Goal: Go to known website: Access a specific website the user already knows

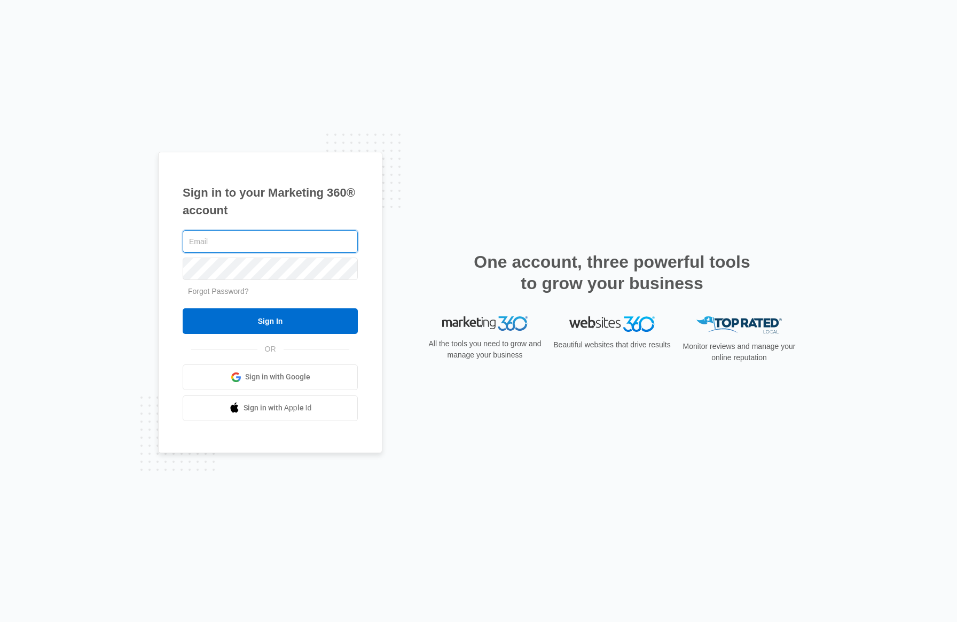
type input "[PERSON_NAME][EMAIL_ADDRESS][PERSON_NAME][DOMAIN_NAME]"
click at [305, 298] on form "lizzie.watson@madwire.com Forgot Password? Sign In" at bounding box center [270, 281] width 175 height 106
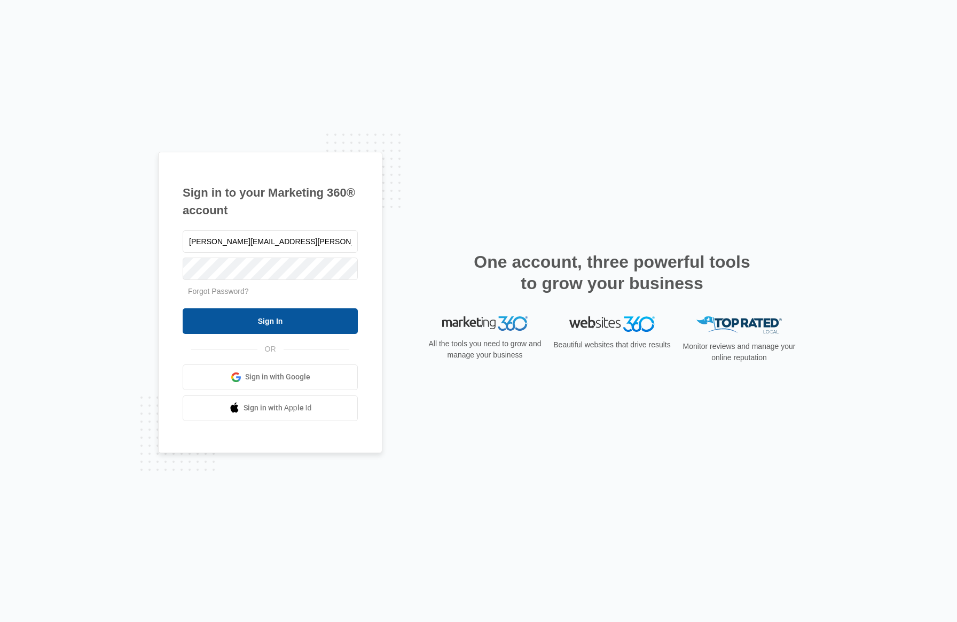
click at [301, 315] on input "Sign In" at bounding box center [270, 321] width 175 height 26
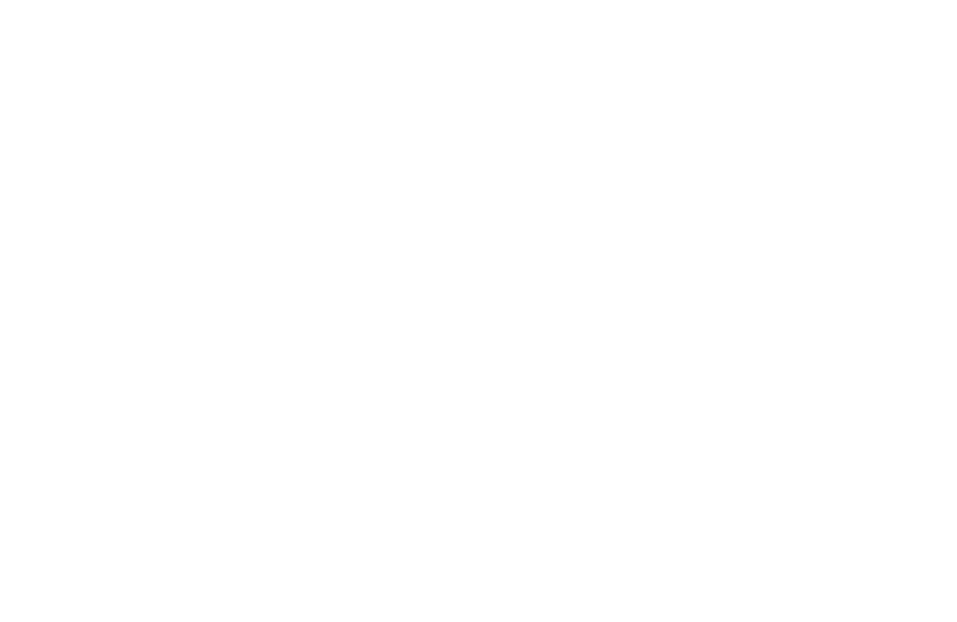
type input "[PERSON_NAME][EMAIL_ADDRESS][PERSON_NAME][DOMAIN_NAME]"
click at [0, 0] on input "Sign In" at bounding box center [0, 0] width 0 height 0
click at [0, 0] on div at bounding box center [0, 0] width 0 height 0
click at [0, 0] on input "Sign In" at bounding box center [0, 0] width 0 height 0
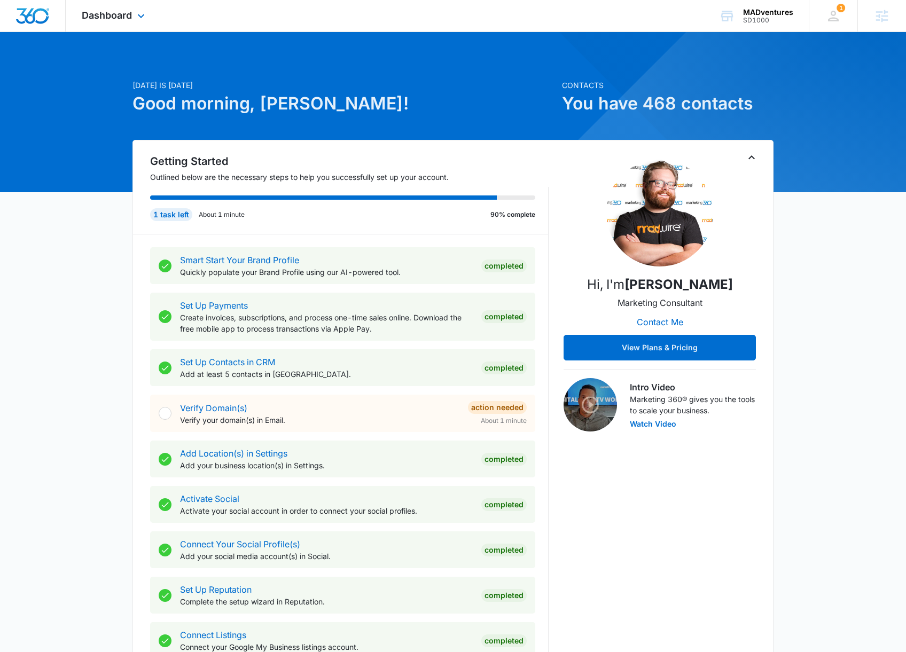
click at [675, 10] on div "Dashboard Apps Reputation Websites Forms CRM Email Social Shop Payments POS Con…" at bounding box center [453, 16] width 906 height 32
click at [765, 21] on div "SD1000" at bounding box center [768, 20] width 50 height 7
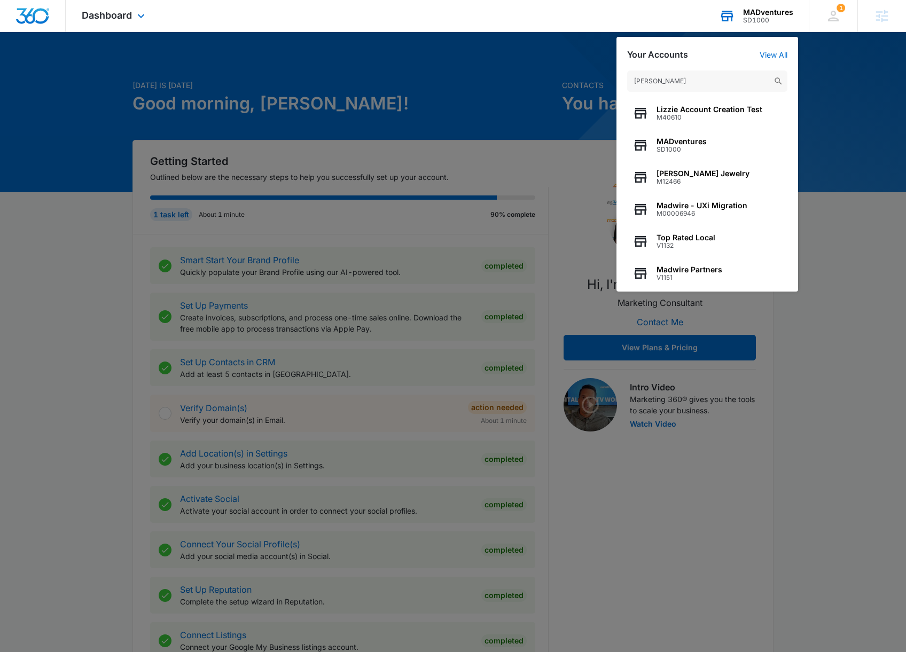
type input "elizab"
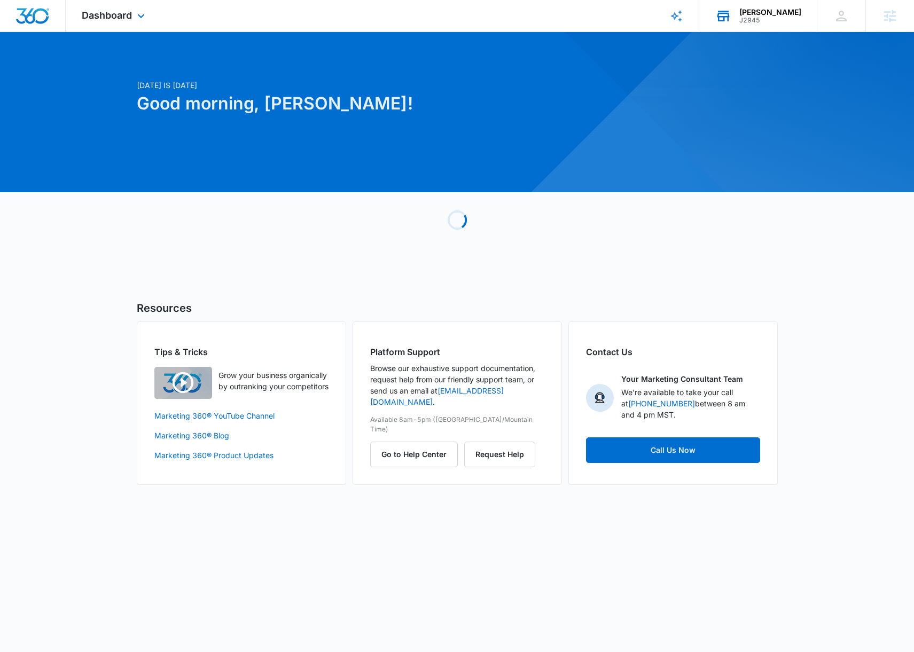
click at [675, 19] on icon at bounding box center [676, 16] width 13 height 13
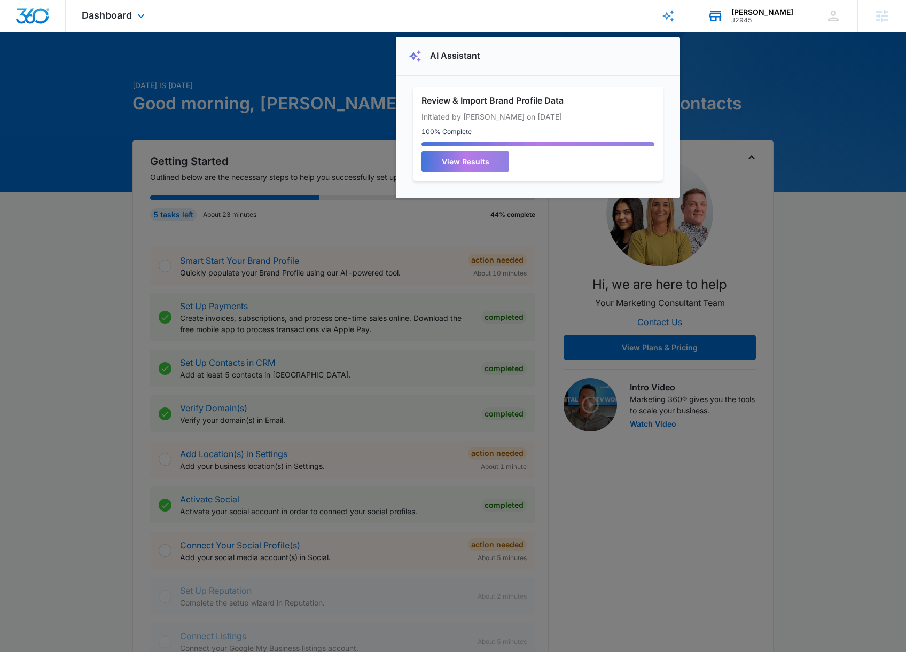
click at [672, 17] on icon at bounding box center [668, 16] width 13 height 13
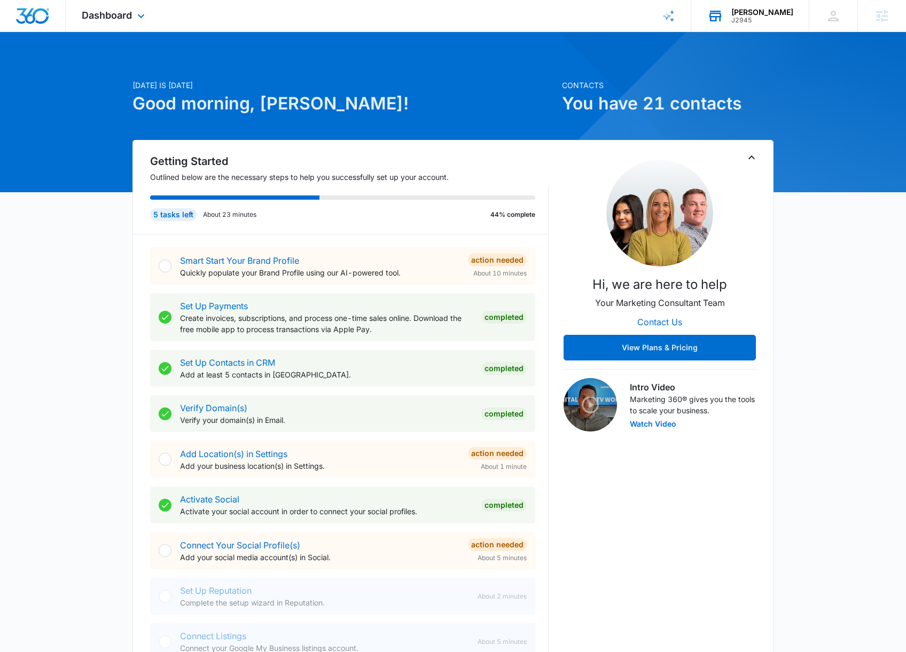
click at [668, 14] on icon at bounding box center [668, 16] width 13 height 13
